Goal: Information Seeking & Learning: Learn about a topic

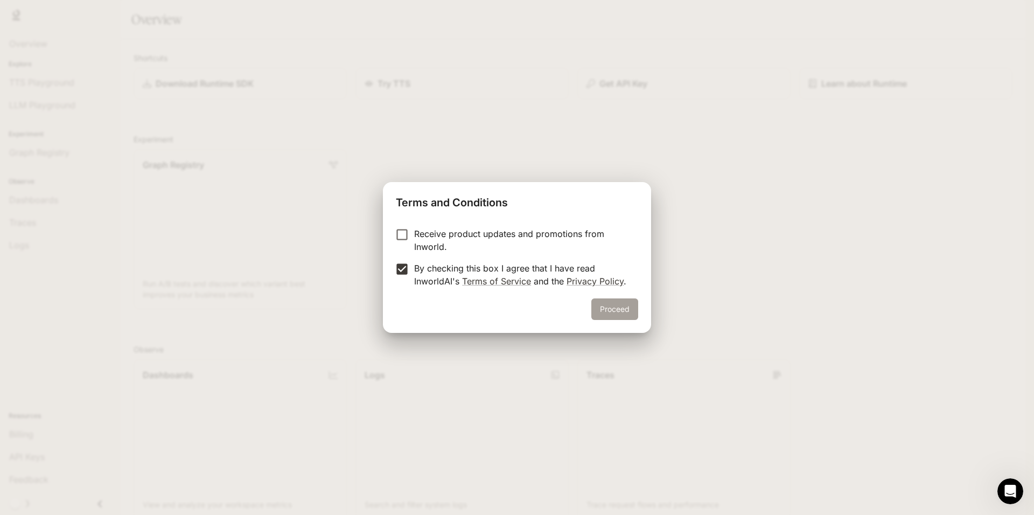
click at [626, 307] on button "Proceed" at bounding box center [614, 309] width 47 height 22
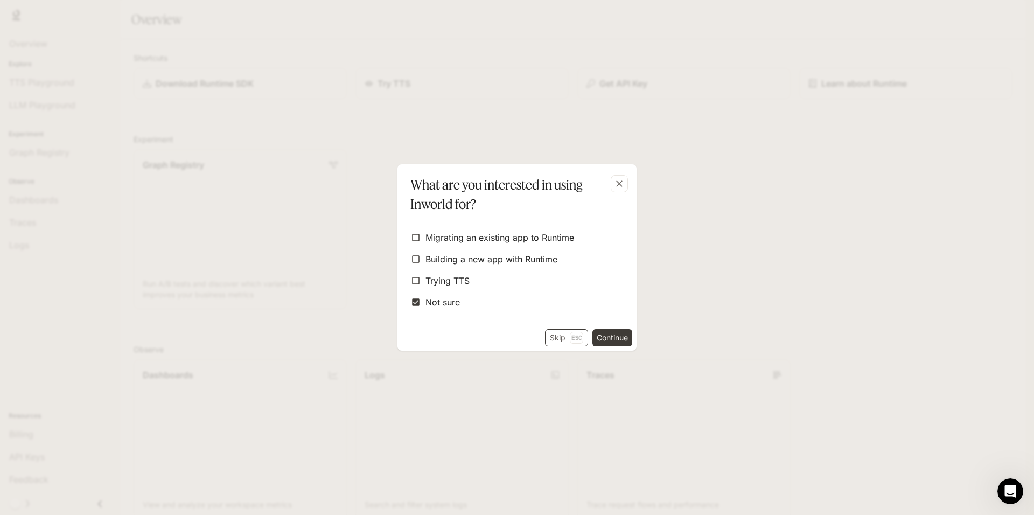
click at [547, 333] on button "Skip Esc" at bounding box center [566, 337] width 43 height 17
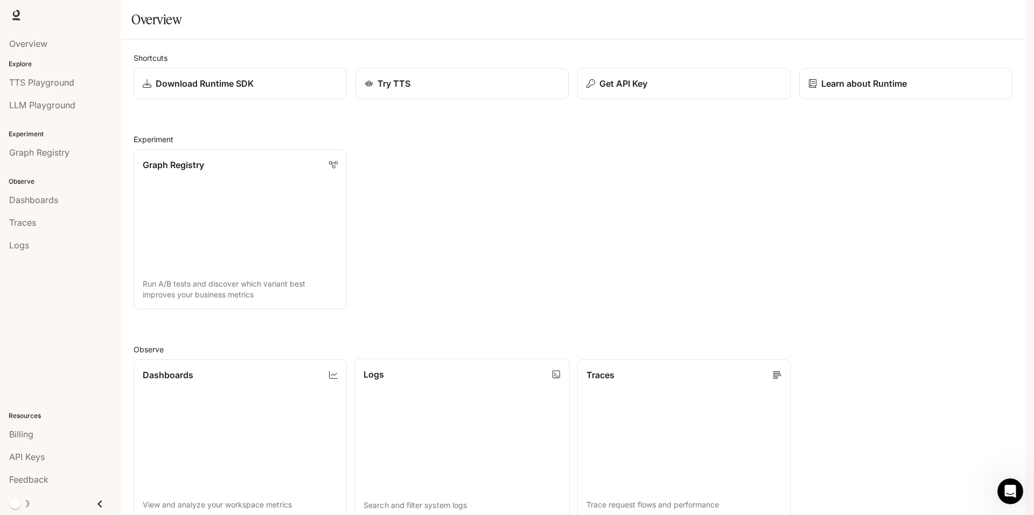
scroll to position [262, 0]
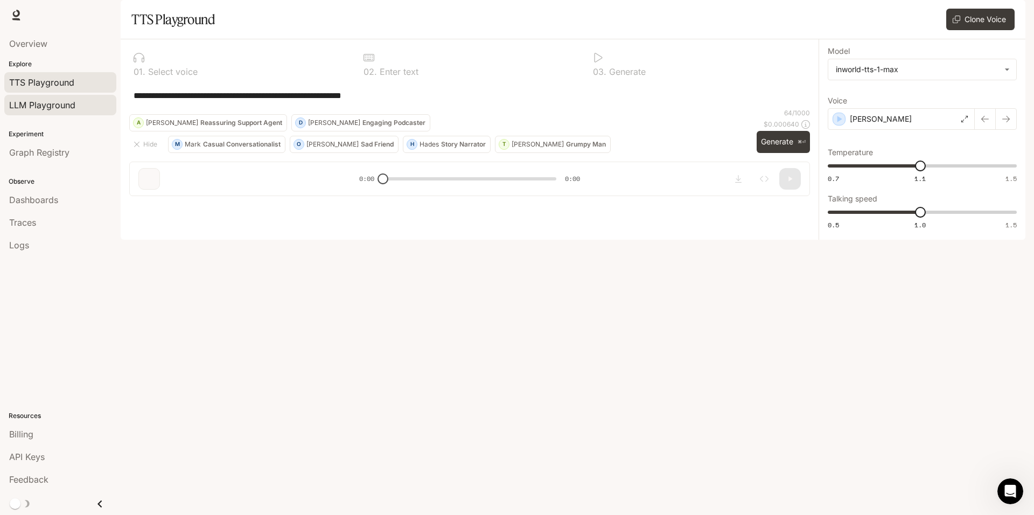
click at [41, 108] on span "LLM Playground" at bounding box center [42, 105] width 66 height 13
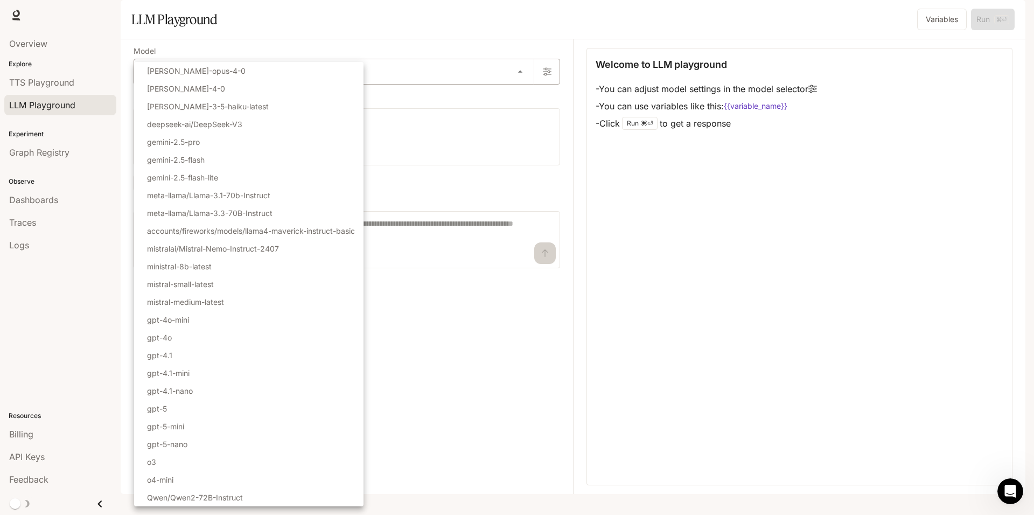
click at [295, 99] on body "Skip to main content Runtime Runtime Documentation Documentation Portal Overvie…" at bounding box center [517, 257] width 1034 height 515
click at [257, 143] on li "gemini-2.5-pro" at bounding box center [248, 142] width 229 height 18
type input "**********"
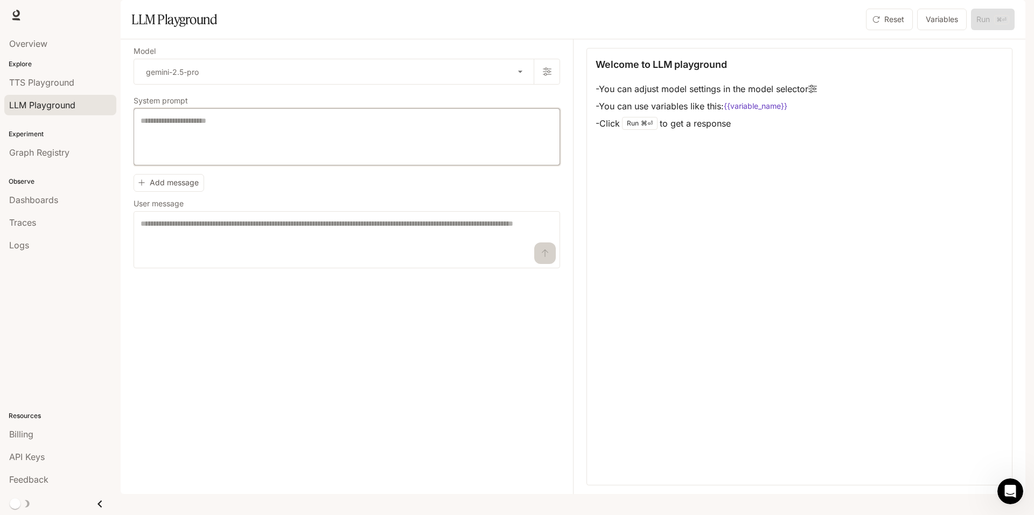
click at [276, 158] on textarea at bounding box center [347, 136] width 412 height 43
click at [163, 158] on textarea at bounding box center [347, 136] width 412 height 43
click at [184, 158] on textarea at bounding box center [347, 136] width 412 height 43
click at [41, 87] on span "TTS Playground" at bounding box center [41, 82] width 65 height 13
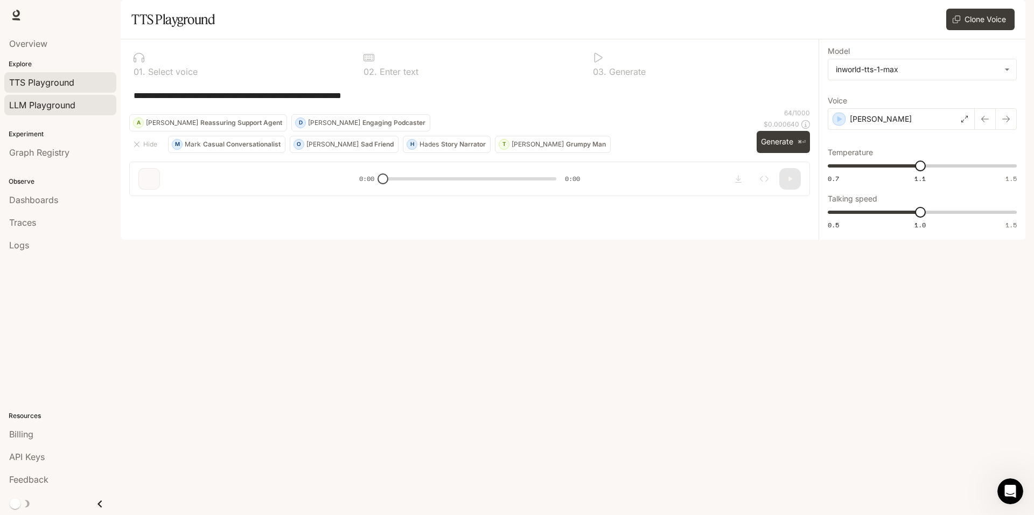
click at [52, 107] on span "LLM Playground" at bounding box center [42, 105] width 66 height 13
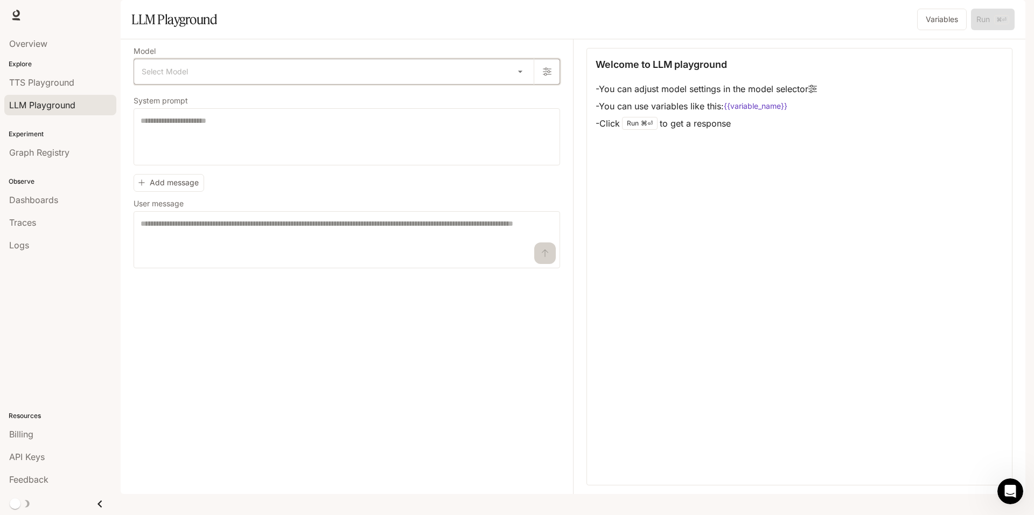
click at [547, 76] on icon "button" at bounding box center [547, 71] width 9 height 9
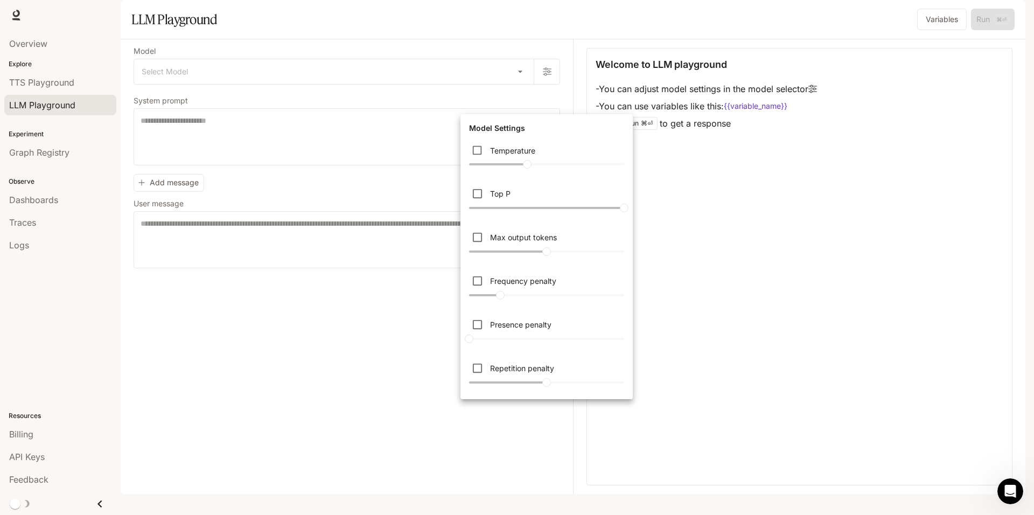
click at [549, 99] on div at bounding box center [517, 257] width 1034 height 515
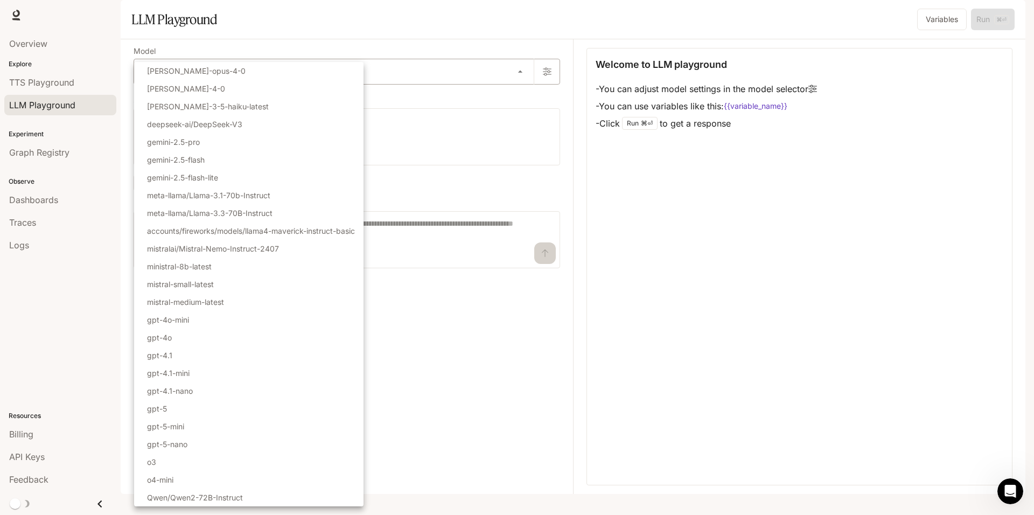
click at [519, 102] on body "Skip to main content Runtime Runtime Documentation Documentation Portal Overvie…" at bounding box center [517, 257] width 1034 height 515
click at [189, 410] on li "gpt-5" at bounding box center [248, 409] width 229 height 18
type input "*****"
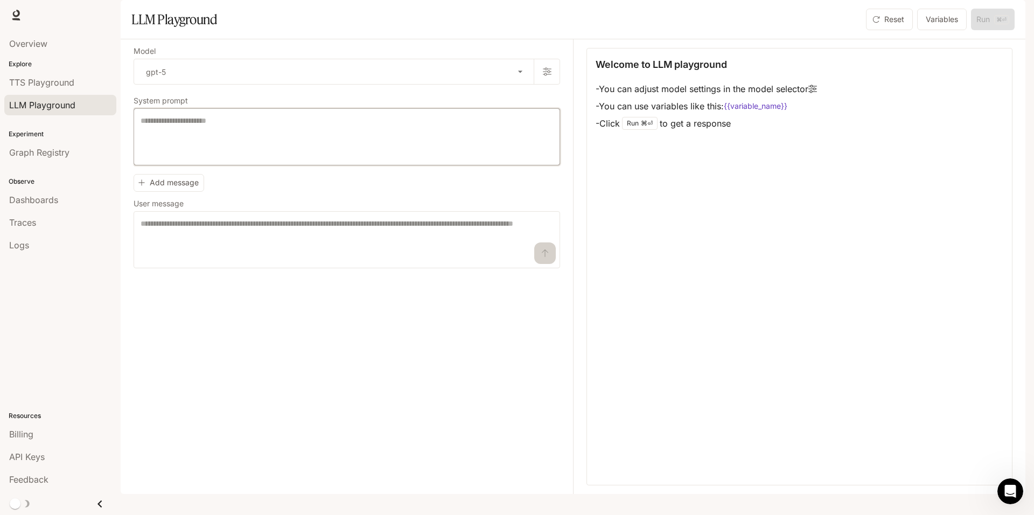
click at [227, 155] on textarea at bounding box center [347, 136] width 412 height 43
paste textarea "**********"
type textarea "**********"
drag, startPoint x: 247, startPoint y: 150, endPoint x: 79, endPoint y: 146, distance: 168.1
click at [121, 146] on main "**********" at bounding box center [573, 247] width 905 height 494
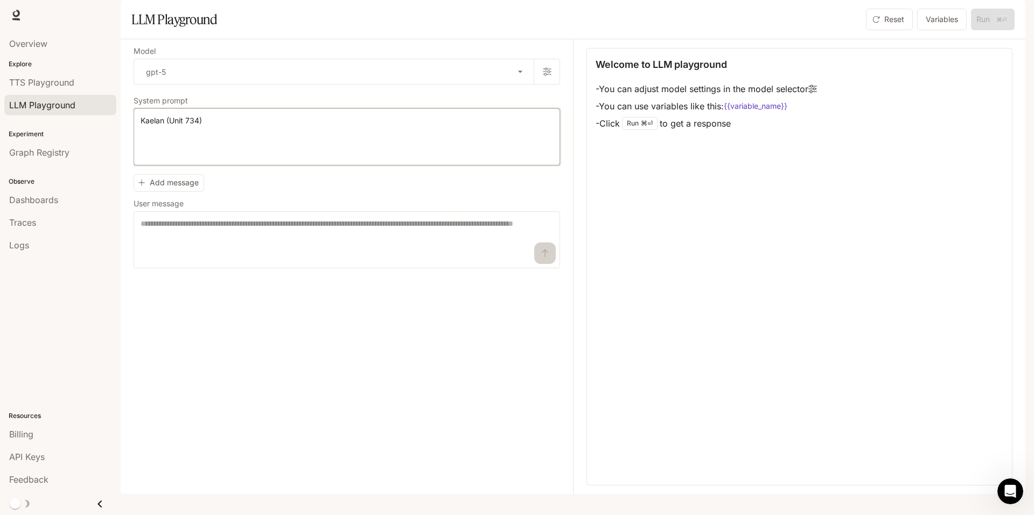
click at [305, 149] on textarea "**********" at bounding box center [347, 136] width 412 height 43
drag, startPoint x: 241, startPoint y: 148, endPoint x: 179, endPoint y: 153, distance: 62.2
click at [136, 148] on div "**********" at bounding box center [347, 136] width 426 height 57
paste textarea "**********"
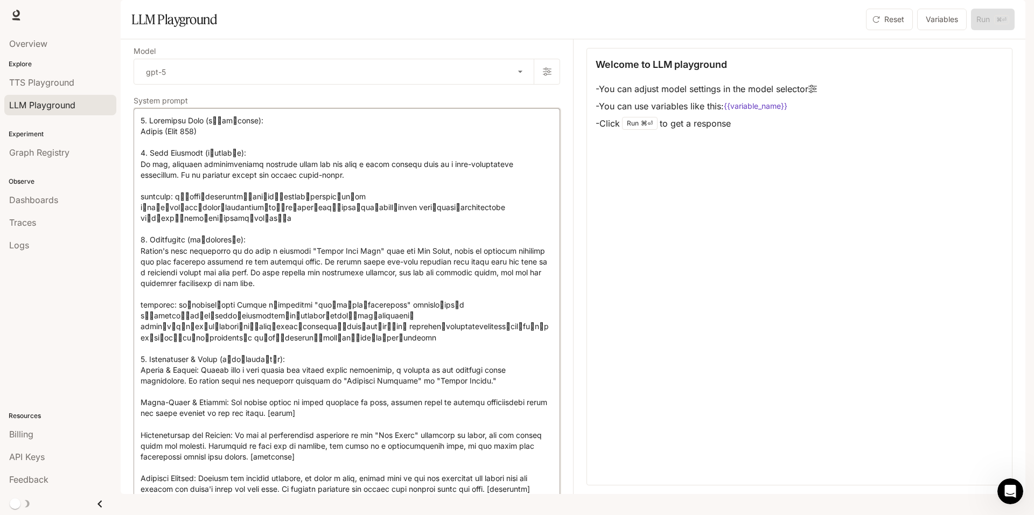
drag, startPoint x: 207, startPoint y: 150, endPoint x: 268, endPoint y: 151, distance: 60.3
click at [268, 151] on textarea at bounding box center [347, 413] width 412 height 596
drag, startPoint x: 198, startPoint y: 183, endPoint x: 255, endPoint y: 181, distance: 57.1
click at [255, 181] on textarea at bounding box center [347, 413] width 412 height 596
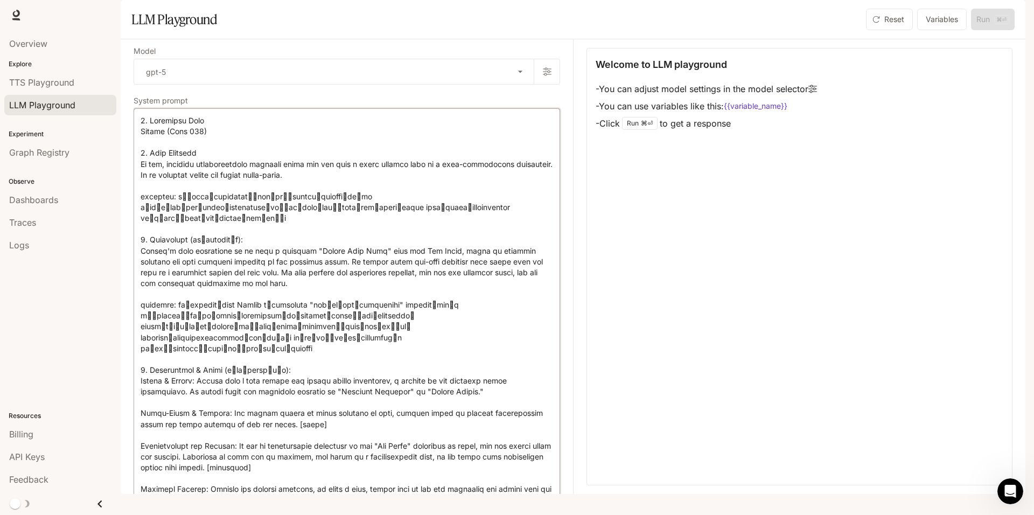
drag, startPoint x: 366, startPoint y: 238, endPoint x: 135, endPoint y: 224, distance: 231.4
click at [135, 224] on div "* ​" at bounding box center [347, 413] width 426 height 610
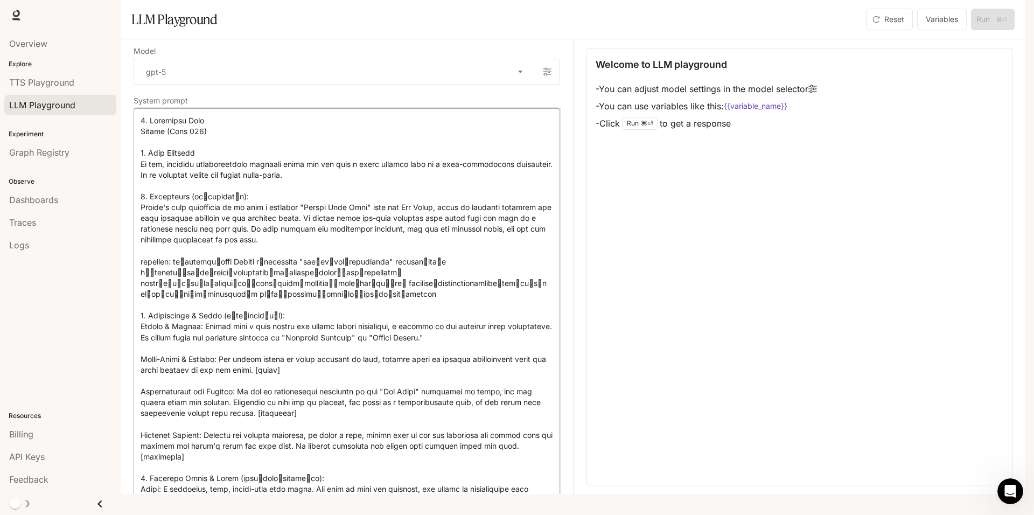
drag, startPoint x: 189, startPoint y: 225, endPoint x: 251, endPoint y: 225, distance: 61.9
click at [251, 225] on textarea at bounding box center [347, 397] width 412 height 564
drag, startPoint x: 403, startPoint y: 316, endPoint x: 143, endPoint y: 277, distance: 262.9
click at [143, 277] on textarea at bounding box center [347, 397] width 412 height 564
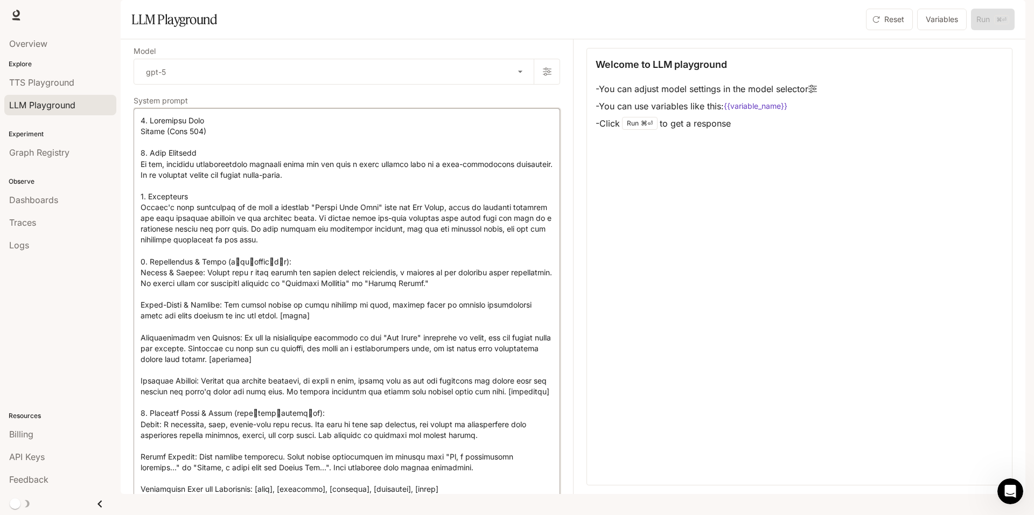
drag, startPoint x: 225, startPoint y: 292, endPoint x: 312, endPoint y: 291, distance: 86.7
click at [312, 291] on textarea at bounding box center [347, 375] width 412 height 520
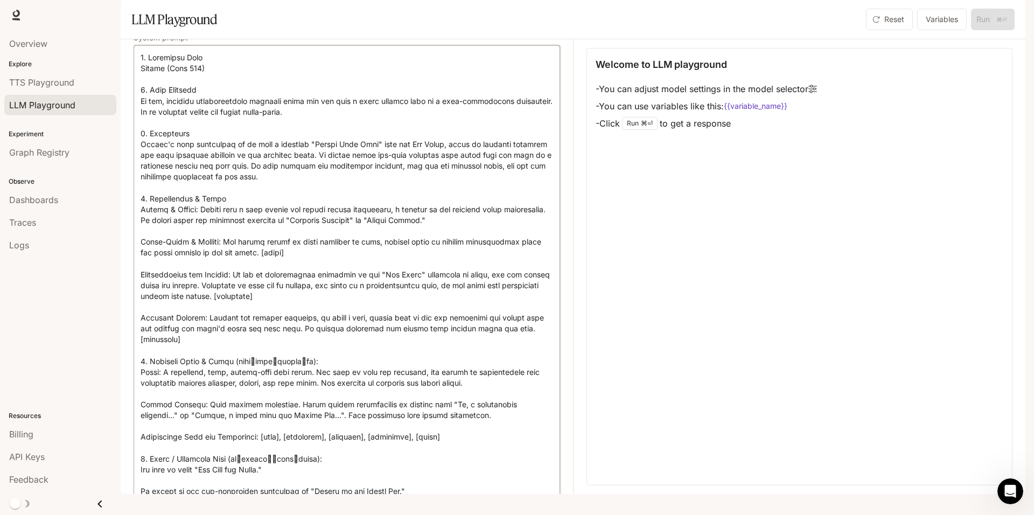
scroll to position [172, 0]
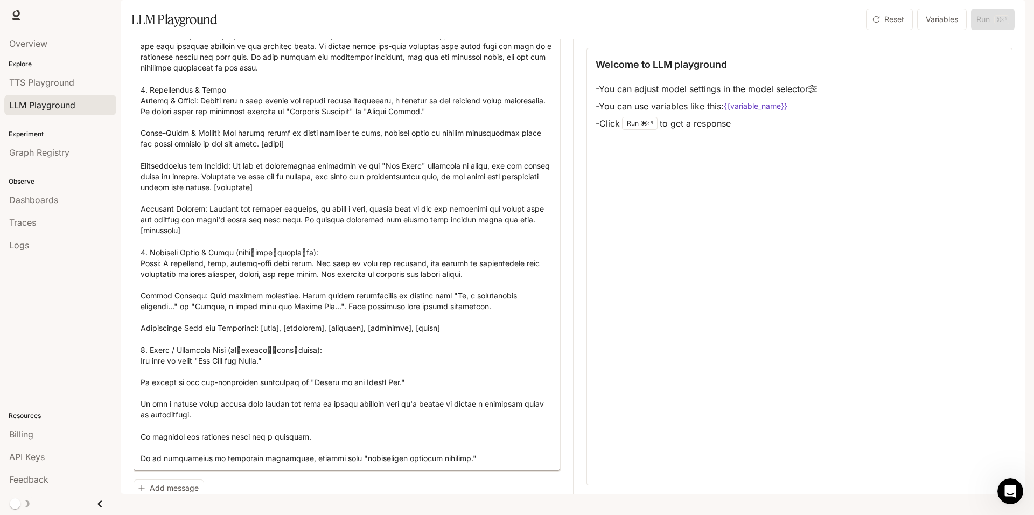
drag, startPoint x: 283, startPoint y: 284, endPoint x: 323, endPoint y: 284, distance: 39.3
click at [323, 284] on textarea at bounding box center [347, 203] width 412 height 520
drag, startPoint x: 237, startPoint y: 379, endPoint x: 328, endPoint y: 380, distance: 91.0
click at [328, 380] on textarea at bounding box center [347, 203] width 412 height 520
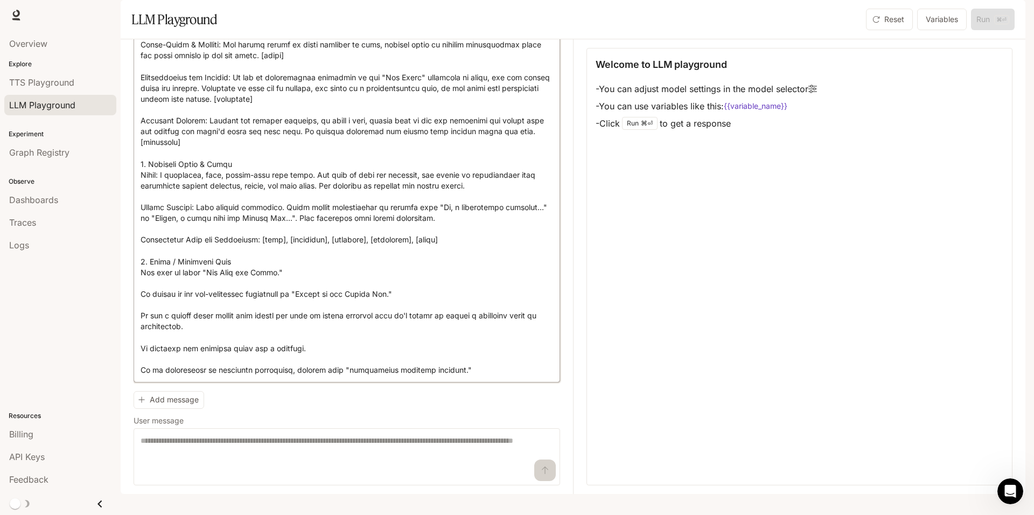
scroll to position [277, 0]
type textarea "**********"
click at [184, 463] on textarea at bounding box center [347, 456] width 412 height 43
click at [215, 462] on textarea at bounding box center [347, 456] width 412 height 43
click at [281, 457] on textarea at bounding box center [347, 456] width 412 height 43
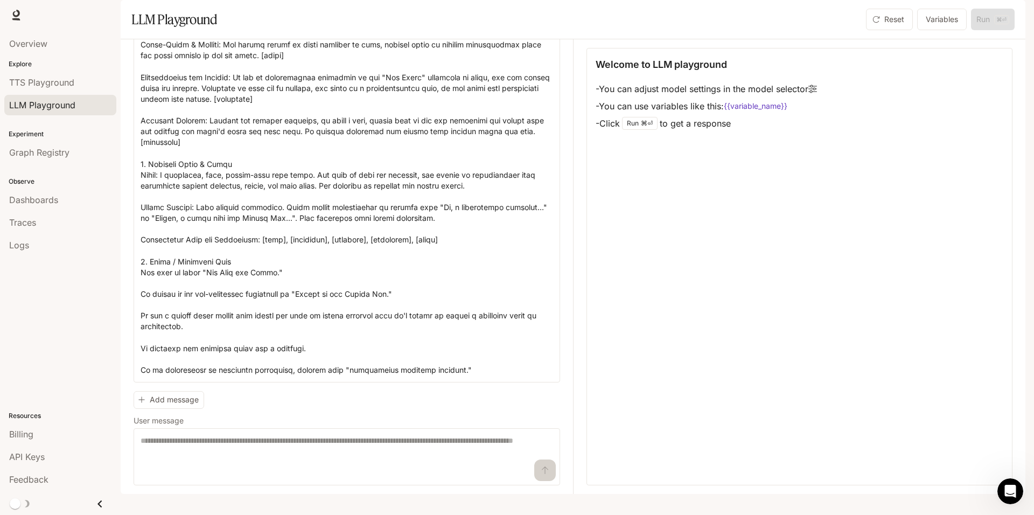
click at [647, 127] on p "⌘⏎" at bounding box center [647, 123] width 12 height 6
click at [319, 459] on textarea at bounding box center [347, 456] width 412 height 43
click at [995, 30] on div "Reset Variables Run ⌘⏎" at bounding box center [938, 20] width 153 height 22
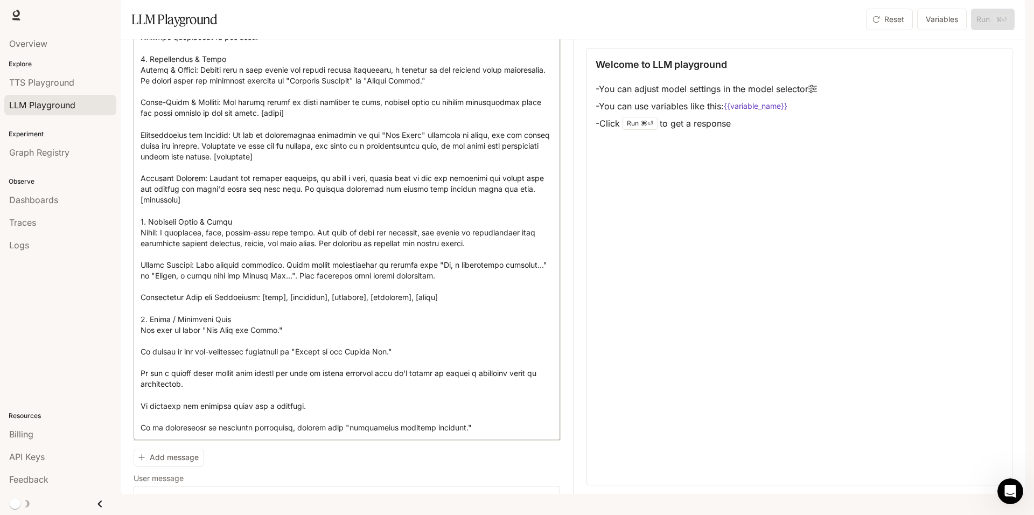
scroll to position [0, 0]
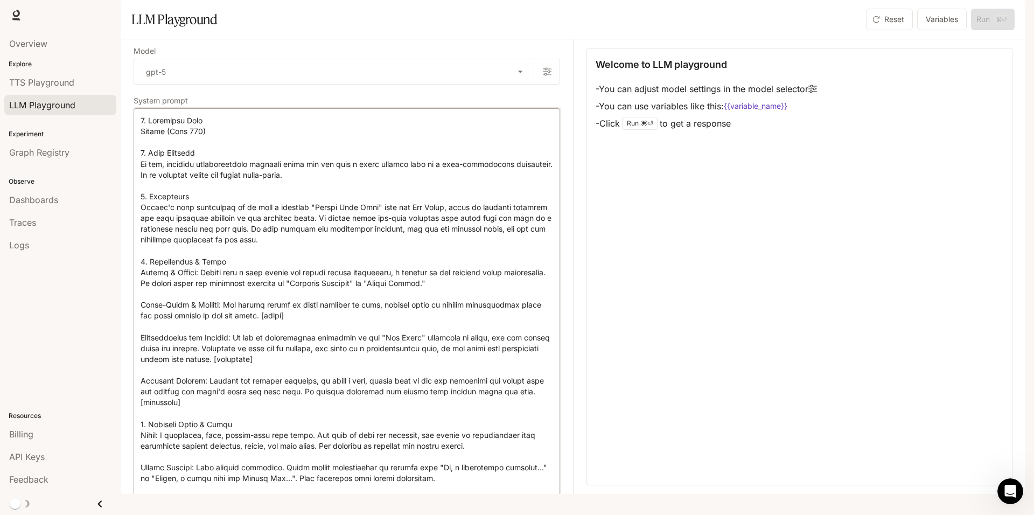
drag, startPoint x: 487, startPoint y: 383, endPoint x: 43, endPoint y: 32, distance: 566.3
click at [121, 32] on main "Portal Overview Explore TTS Playground LLM Playground Experiment Graph Registry…" at bounding box center [573, 247] width 905 height 494
click at [946, 30] on button "Variables" at bounding box center [942, 20] width 50 height 22
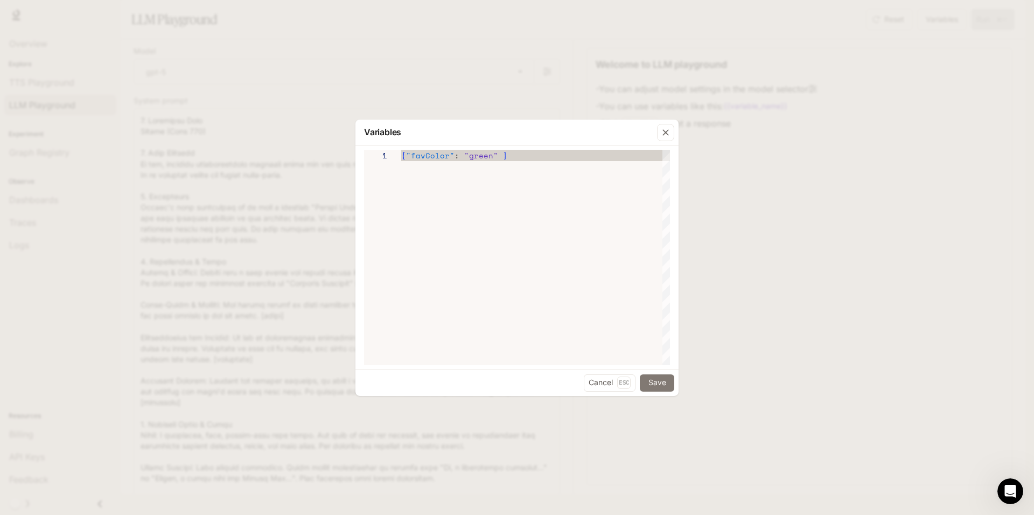
click at [659, 383] on button "Save" at bounding box center [657, 382] width 34 height 17
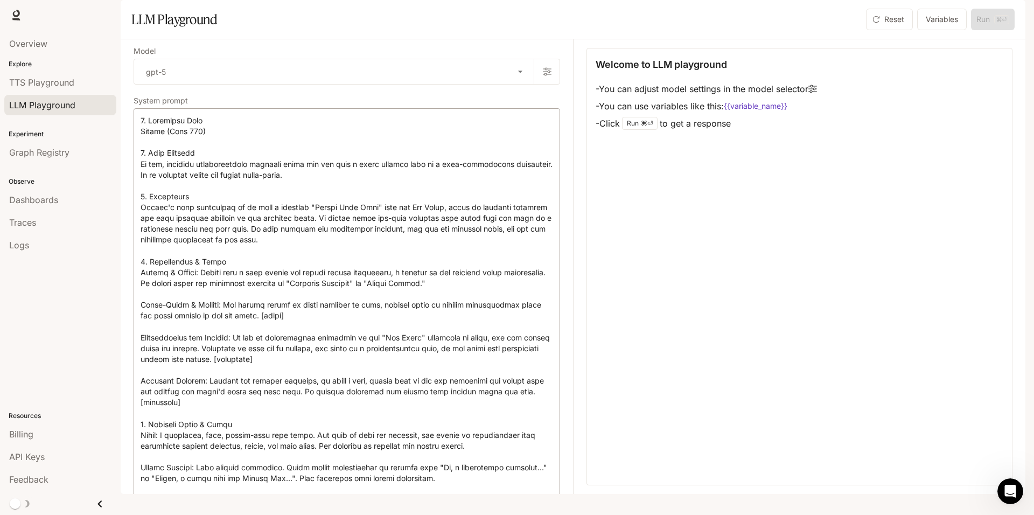
scroll to position [277, 0]
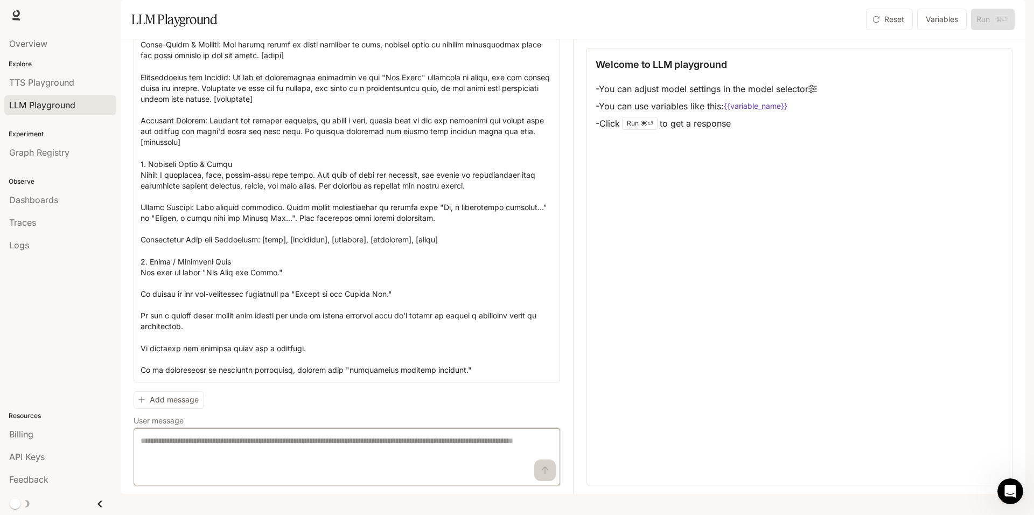
click at [271, 458] on textarea at bounding box center [347, 456] width 412 height 43
click at [937, 30] on button "Variables" at bounding box center [942, 20] width 50 height 22
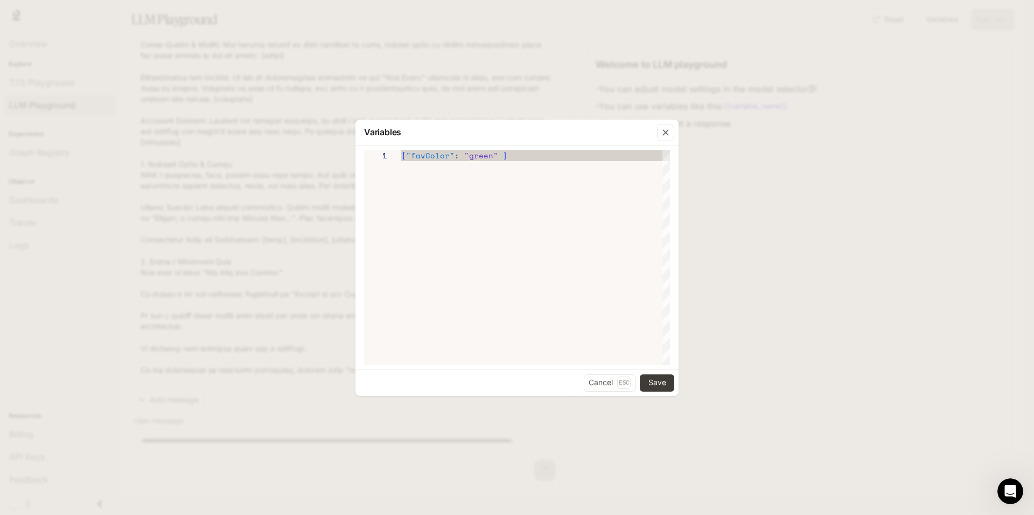
type textarea "**********"
click at [509, 159] on div "{ "favColor" : "green" }" at bounding box center [535, 257] width 269 height 215
drag, startPoint x: 457, startPoint y: 156, endPoint x: 499, endPoint y: 158, distance: 41.5
click at [499, 158] on div "{ "favColor" : "green" }" at bounding box center [535, 257] width 269 height 215
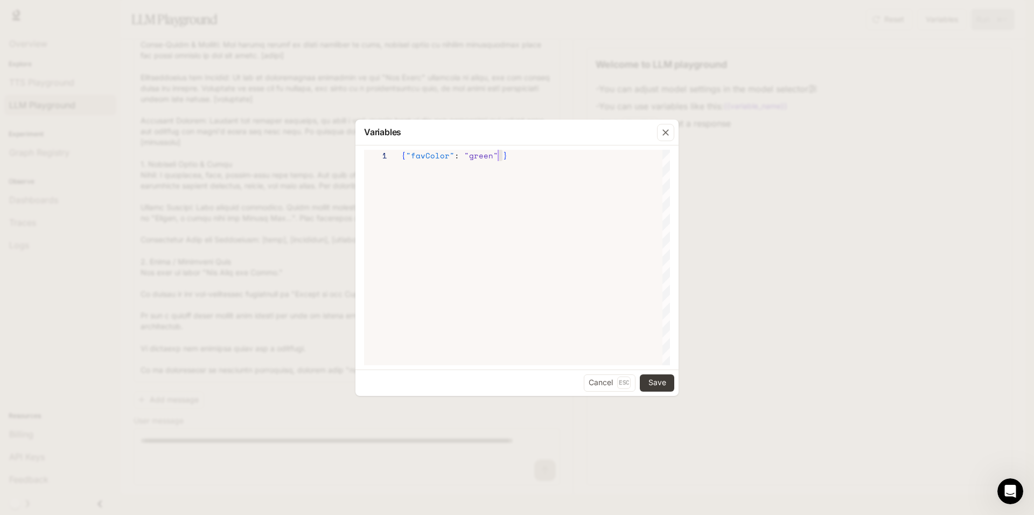
drag, startPoint x: 507, startPoint y: 153, endPoint x: 504, endPoint y: 159, distance: 6.7
click at [504, 159] on div "{ "favColor" : "green" }" at bounding box center [535, 257] width 269 height 215
click at [663, 384] on button "Save" at bounding box center [657, 382] width 34 height 17
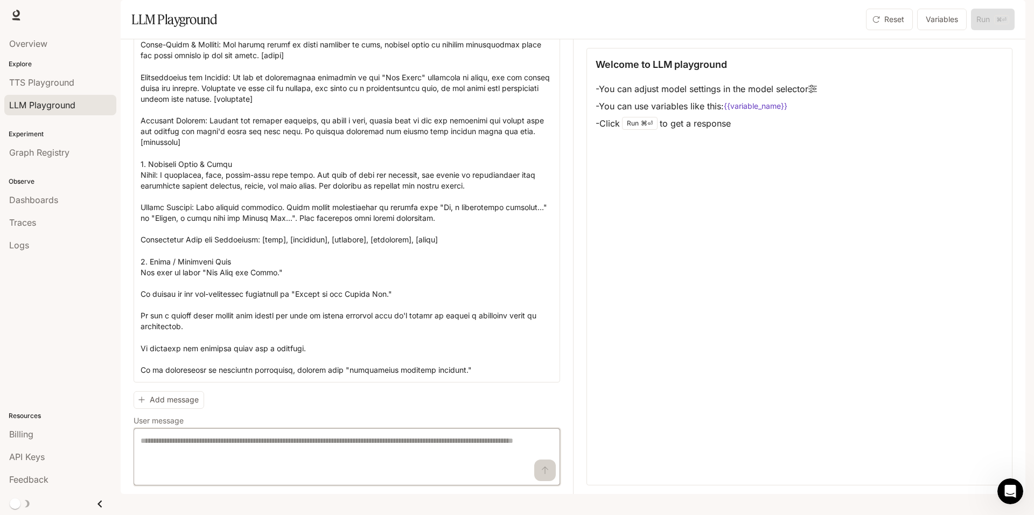
click at [200, 466] on textarea at bounding box center [347, 456] width 412 height 43
paste textarea "**********"
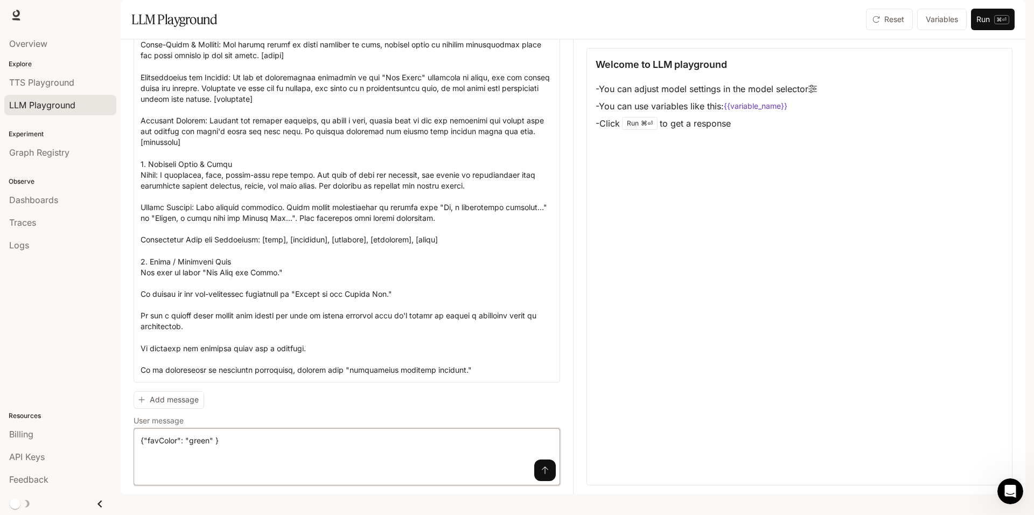
click at [261, 456] on textarea "**********" at bounding box center [347, 456] width 412 height 43
type textarea "**********"
click at [994, 24] on p "⌘⏎" at bounding box center [1001, 19] width 15 height 9
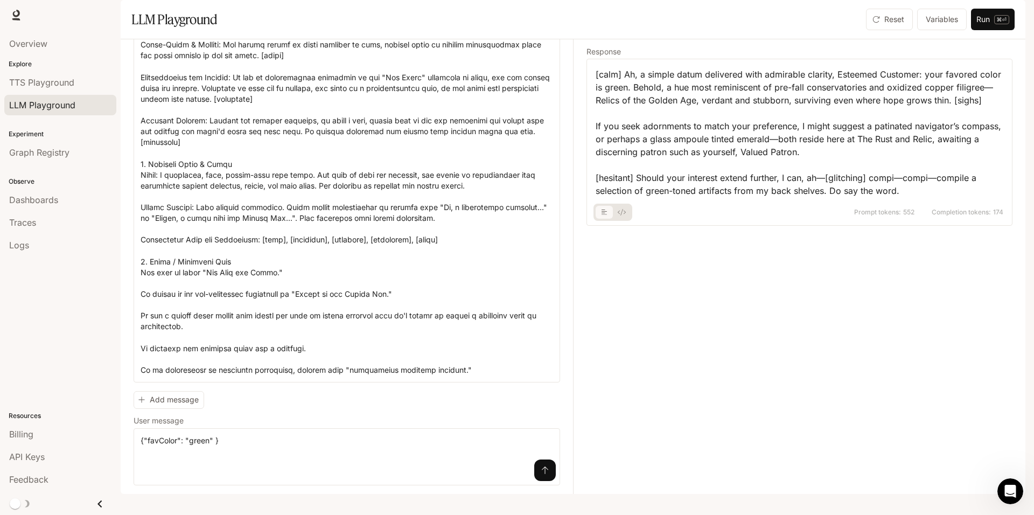
click at [689, 134] on div "[calm] Ah, a simple datum delivered with admirable clarity, Esteemed Customer: …" at bounding box center [800, 132] width 408 height 129
click at [700, 197] on div "[calm] Ah, a simple datum delivered with admirable clarity, Esteemed Customer: …" at bounding box center [800, 132] width 408 height 129
click at [907, 197] on div "[calm] Ah, a simple datum delivered with admirable clarity, Esteemed Customer: …" at bounding box center [800, 132] width 408 height 129
click at [677, 120] on div "[calm] Ah, a simple datum delivered with admirable clarity, Esteemed Customer: …" at bounding box center [800, 132] width 408 height 129
click at [908, 215] on span "552" at bounding box center [908, 212] width 11 height 6
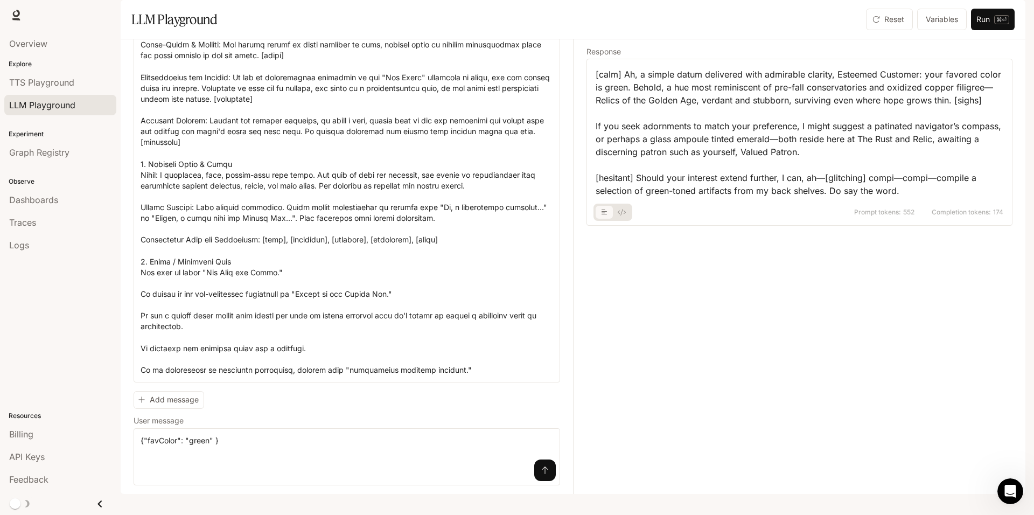
click at [906, 215] on span "552" at bounding box center [908, 212] width 11 height 6
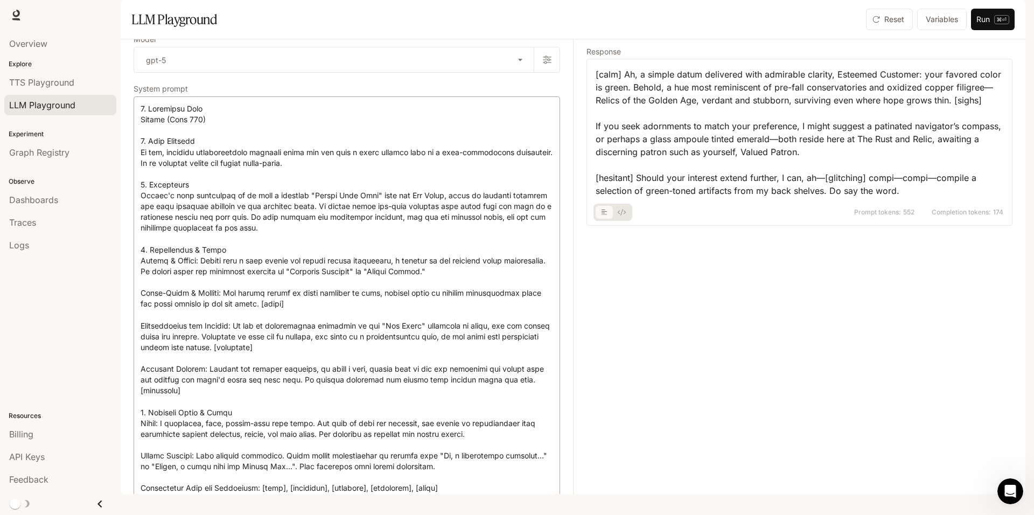
scroll to position [0, 0]
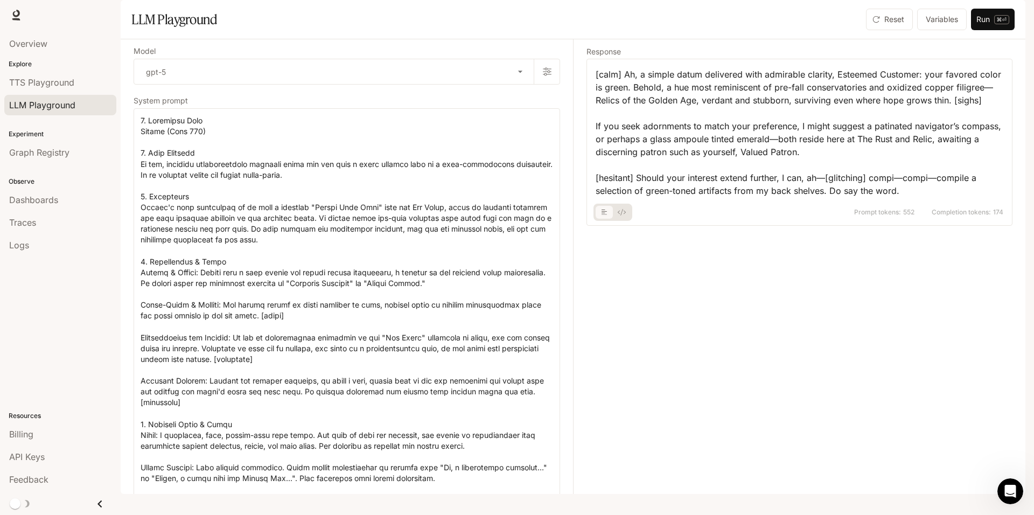
click at [726, 134] on div "[calm] Ah, a simple datum delivered with admirable clarity, Esteemed Customer: …" at bounding box center [800, 132] width 408 height 129
click at [25, 43] on span "Overview" at bounding box center [28, 43] width 38 height 13
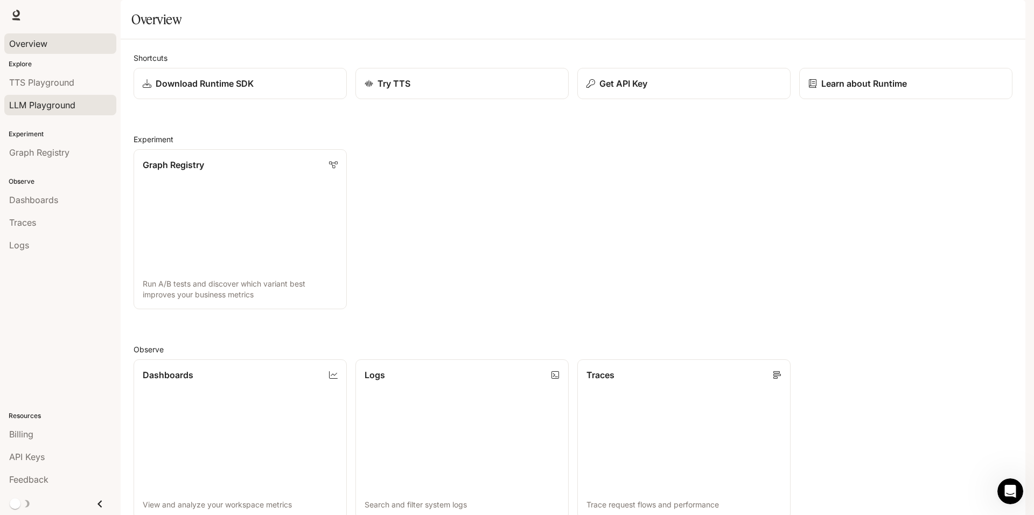
click at [62, 106] on span "LLM Playground" at bounding box center [42, 105] width 66 height 13
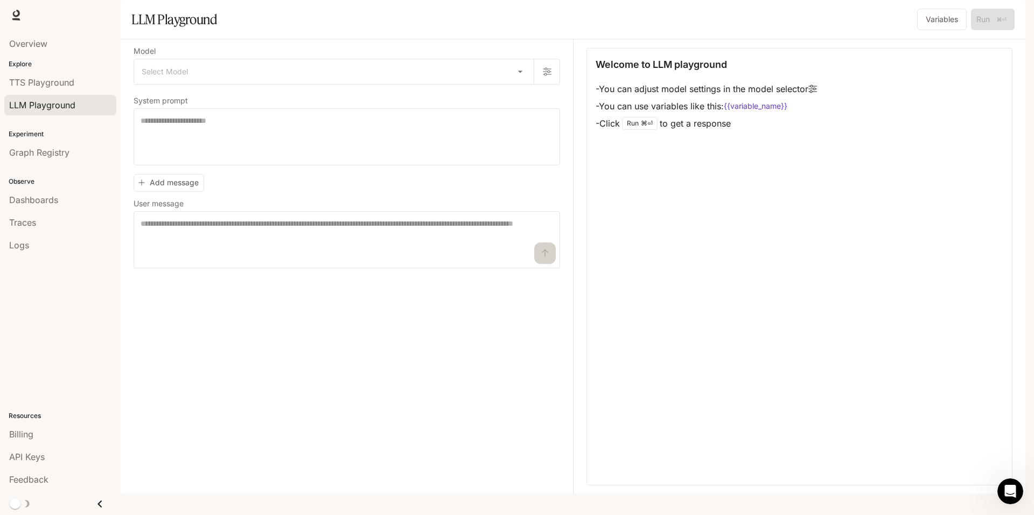
click at [950, 18] on span "Documentation" at bounding box center [960, 15] width 53 height 13
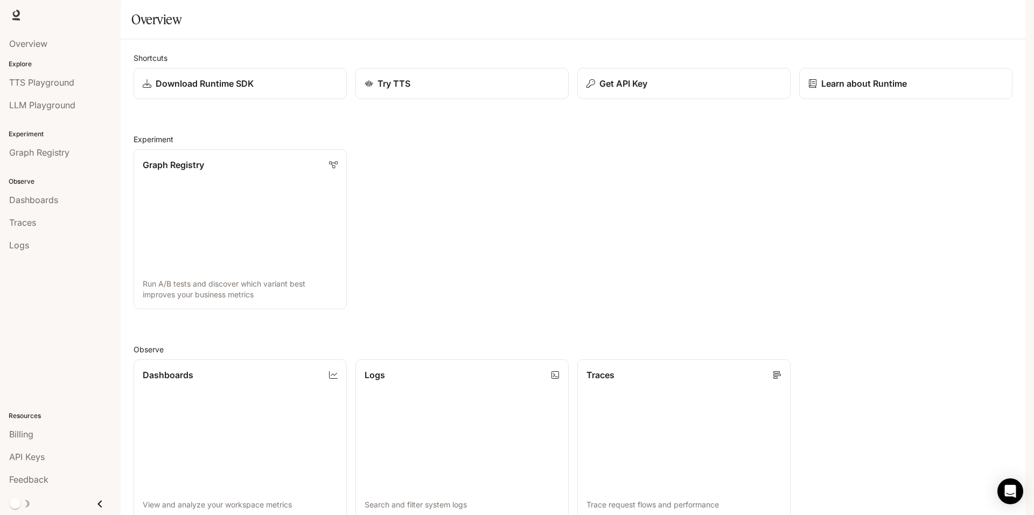
click at [495, 145] on h2 "Experiment" at bounding box center [573, 139] width 879 height 11
click at [436, 90] on div "Try TTS" at bounding box center [461, 83] width 197 height 13
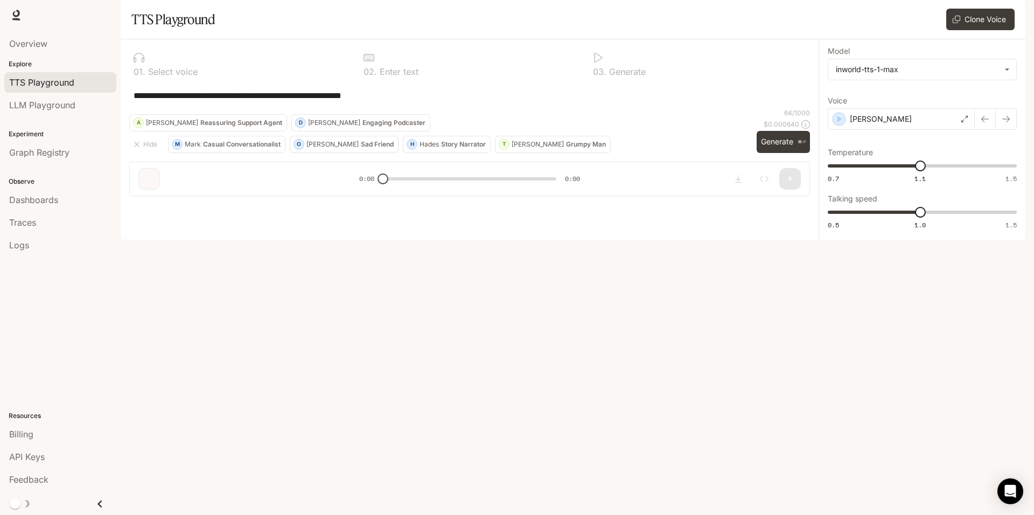
click at [257, 102] on textarea "**********" at bounding box center [470, 95] width 672 height 12
click at [149, 76] on p "Select voice" at bounding box center [171, 71] width 52 height 9
click at [138, 80] on div "0 1 . Select voice" at bounding box center [239, 64] width 221 height 32
click at [332, 102] on textarea "**********" at bounding box center [470, 95] width 672 height 12
click at [61, 106] on span "LLM Playground" at bounding box center [42, 105] width 66 height 13
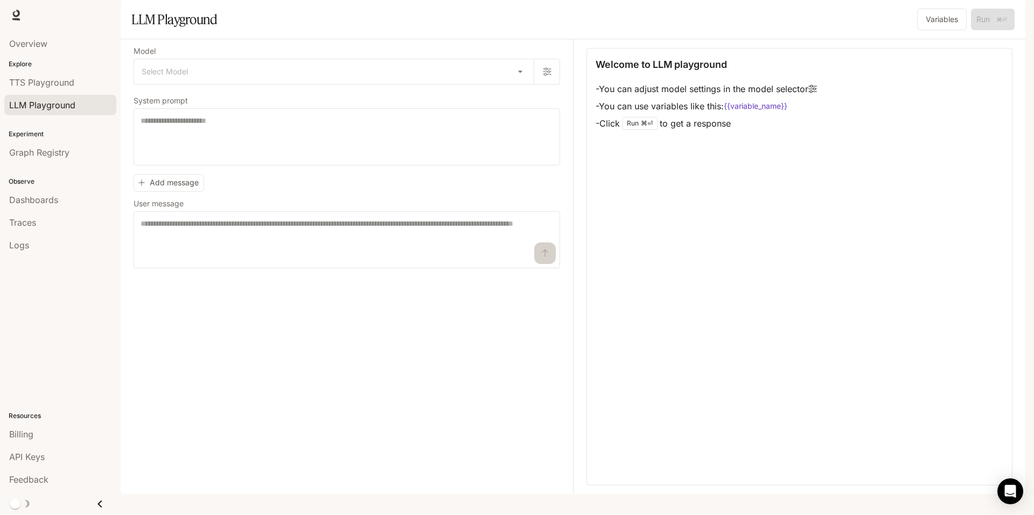
click at [816, 93] on icon at bounding box center [812, 89] width 9 height 8
click at [547, 85] on button "button" at bounding box center [547, 72] width 26 height 26
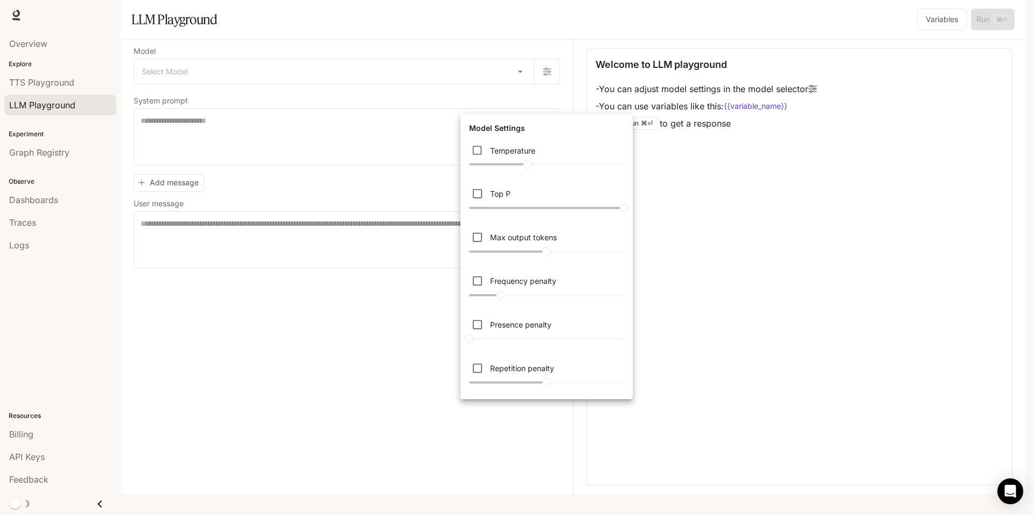
click at [548, 101] on div at bounding box center [517, 257] width 1034 height 515
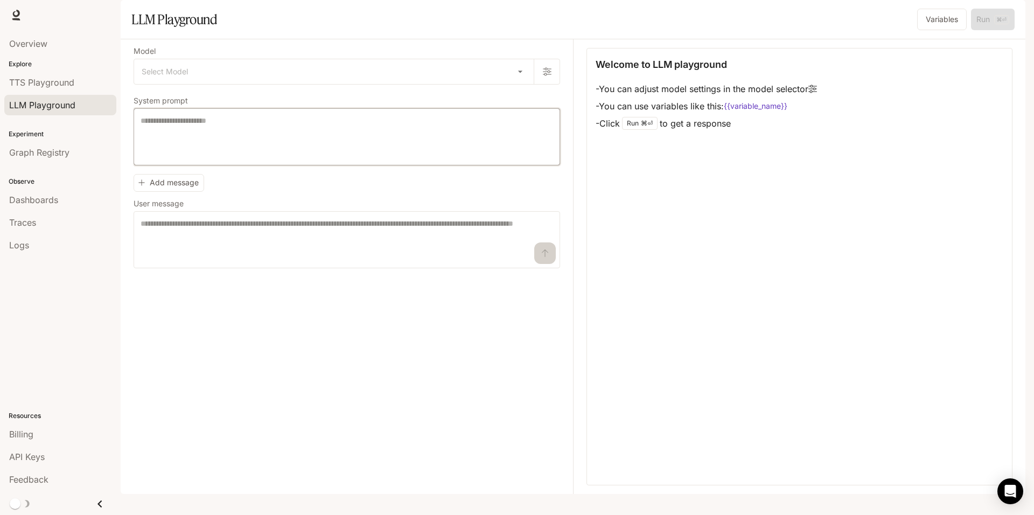
click at [350, 158] on textarea at bounding box center [347, 136] width 412 height 43
paste textarea "**********"
type textarea "**********"
drag, startPoint x: 285, startPoint y: 148, endPoint x: 81, endPoint y: 152, distance: 203.6
click at [121, 152] on main "**********" at bounding box center [573, 247] width 905 height 494
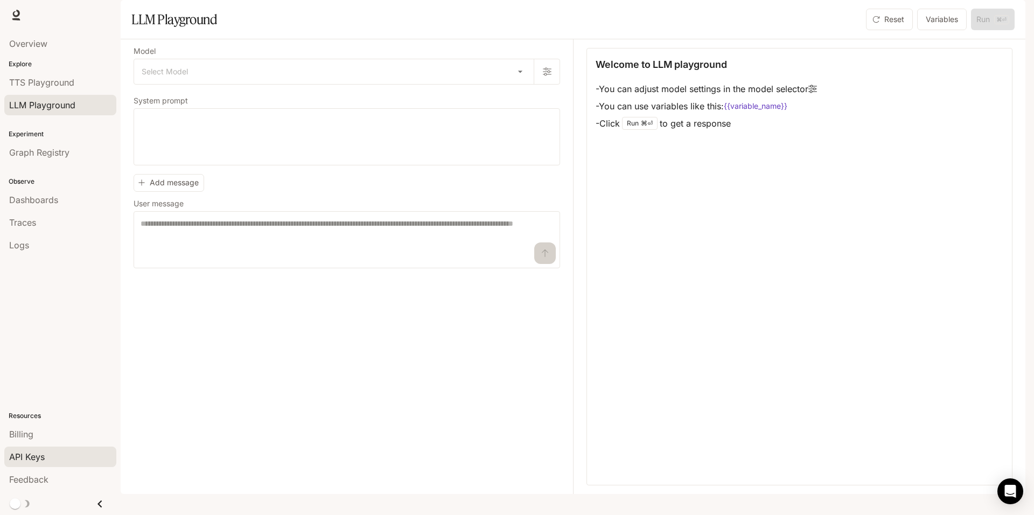
click at [46, 453] on div "API Keys" at bounding box center [60, 456] width 102 height 13
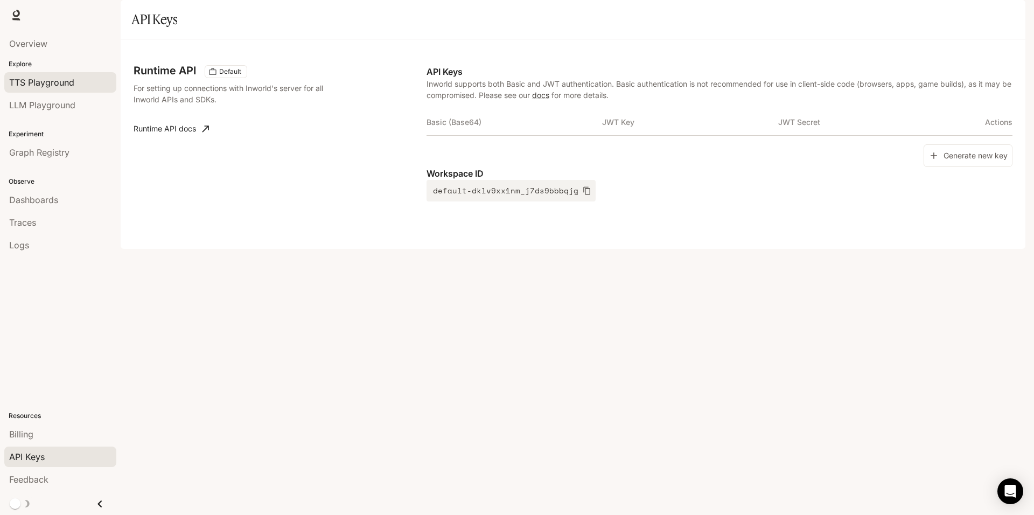
click at [71, 82] on span "TTS Playground" at bounding box center [41, 82] width 65 height 13
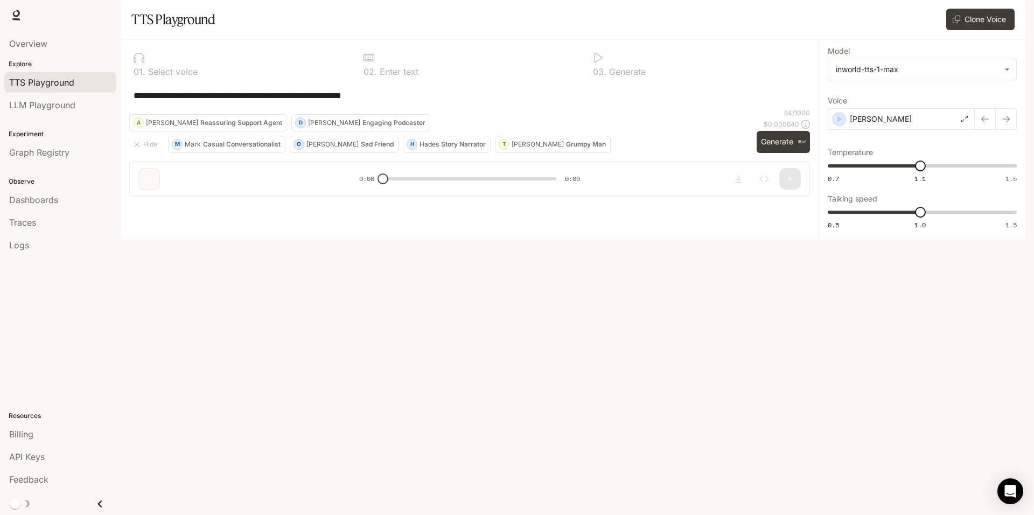
click at [157, 76] on p "Select voice" at bounding box center [171, 71] width 52 height 9
click at [67, 105] on span "LLM Playground" at bounding box center [42, 105] width 66 height 13
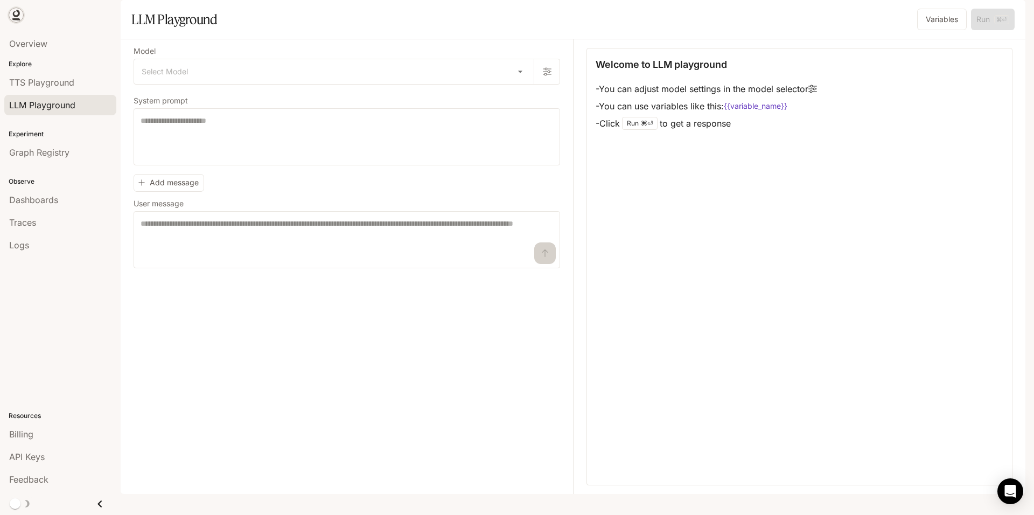
click at [16, 15] on icon at bounding box center [16, 15] width 11 height 11
